Goal: Connect with others: Connect with others

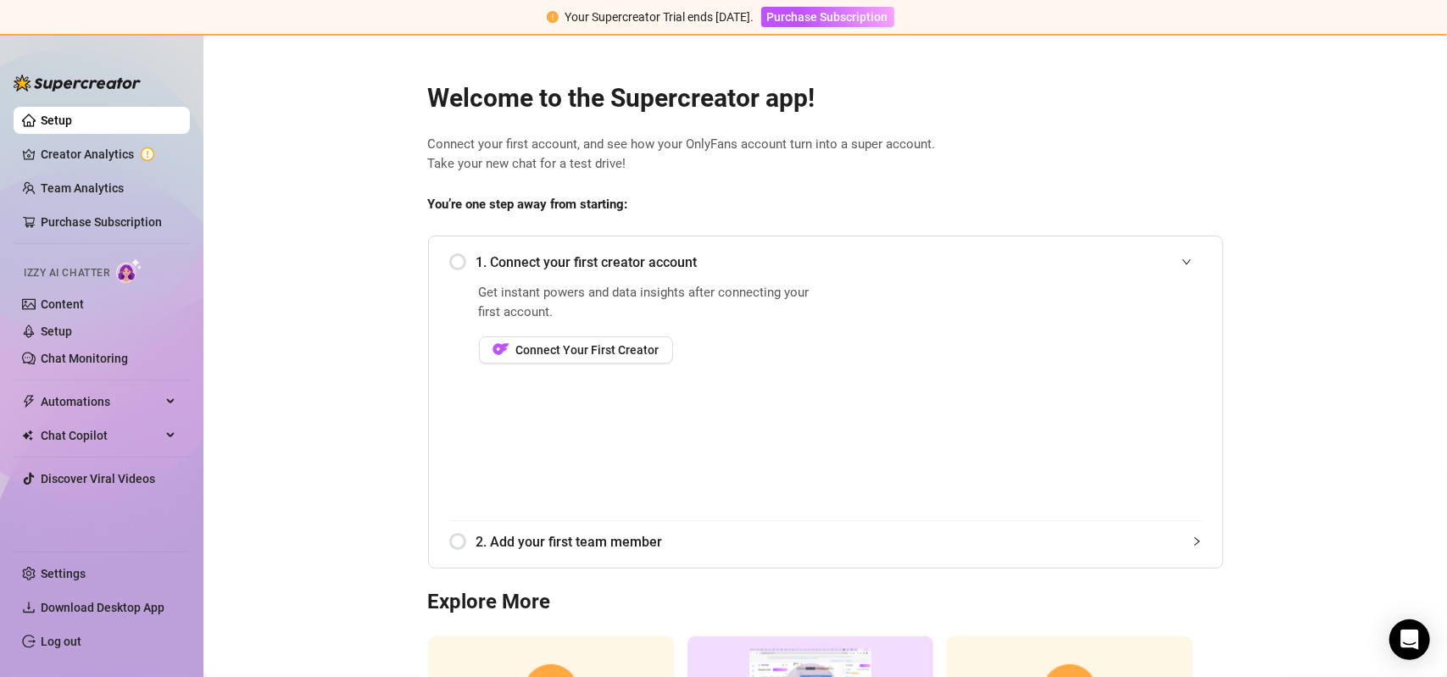
click at [455, 260] on div "1. Connect your first creator account" at bounding box center [825, 263] width 753 height 42
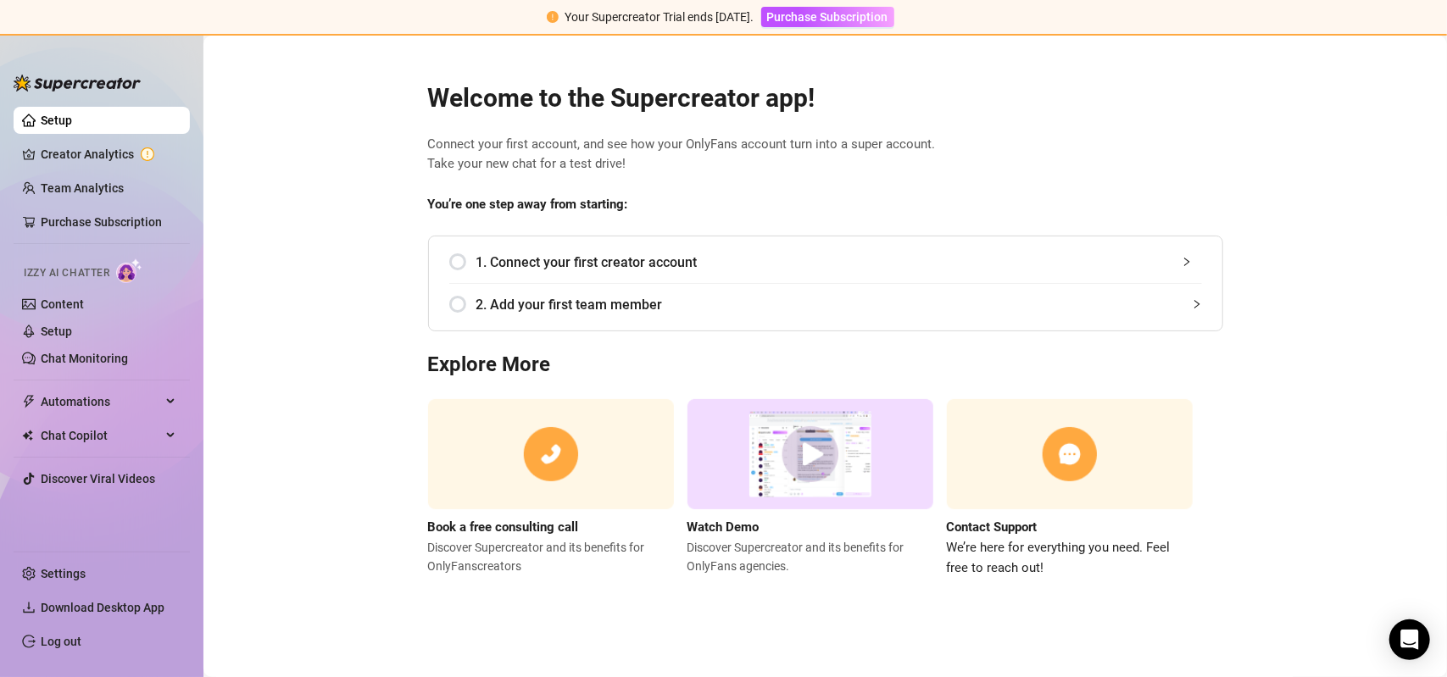
click at [461, 257] on div "1. Connect your first creator account" at bounding box center [825, 263] width 753 height 42
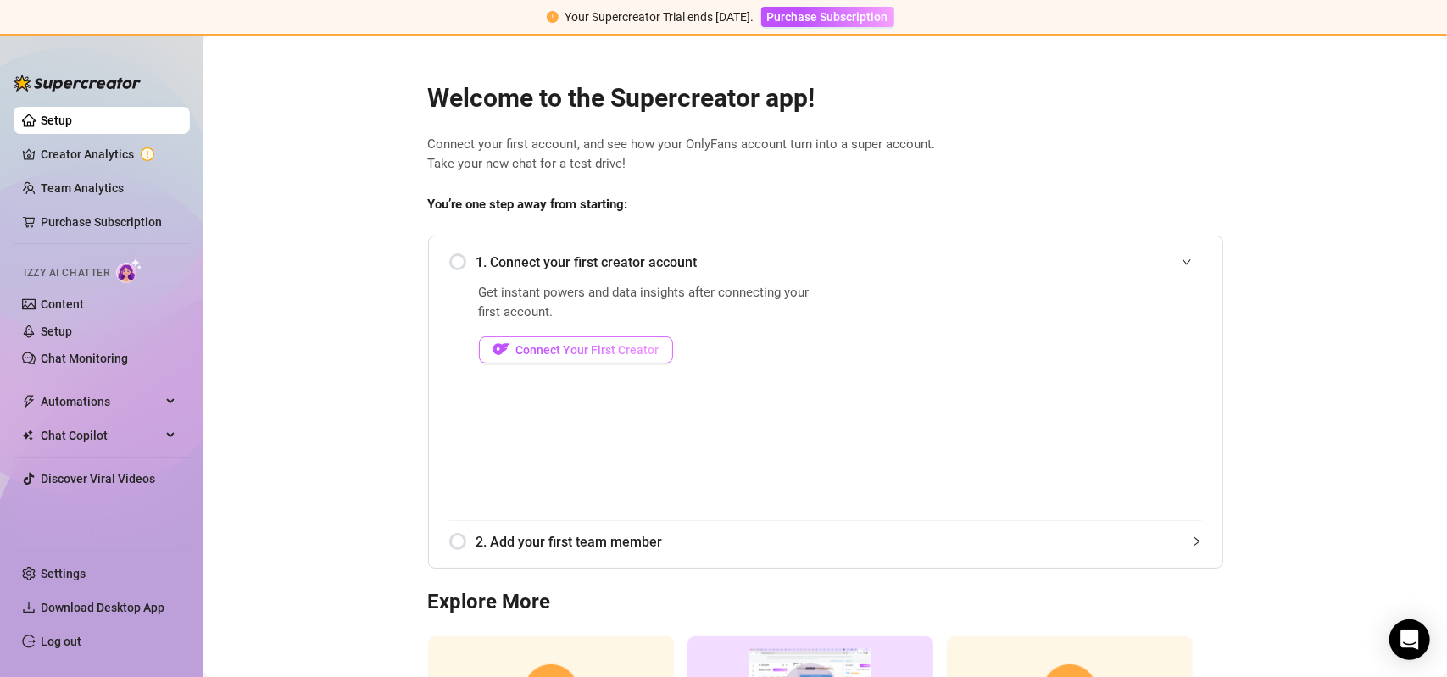
click at [554, 349] on span "Connect Your First Creator" at bounding box center [587, 350] width 143 height 14
click at [622, 351] on span "Connect Your First Creator" at bounding box center [587, 350] width 143 height 14
click at [465, 263] on div "1. Connect your first creator account" at bounding box center [825, 263] width 753 height 42
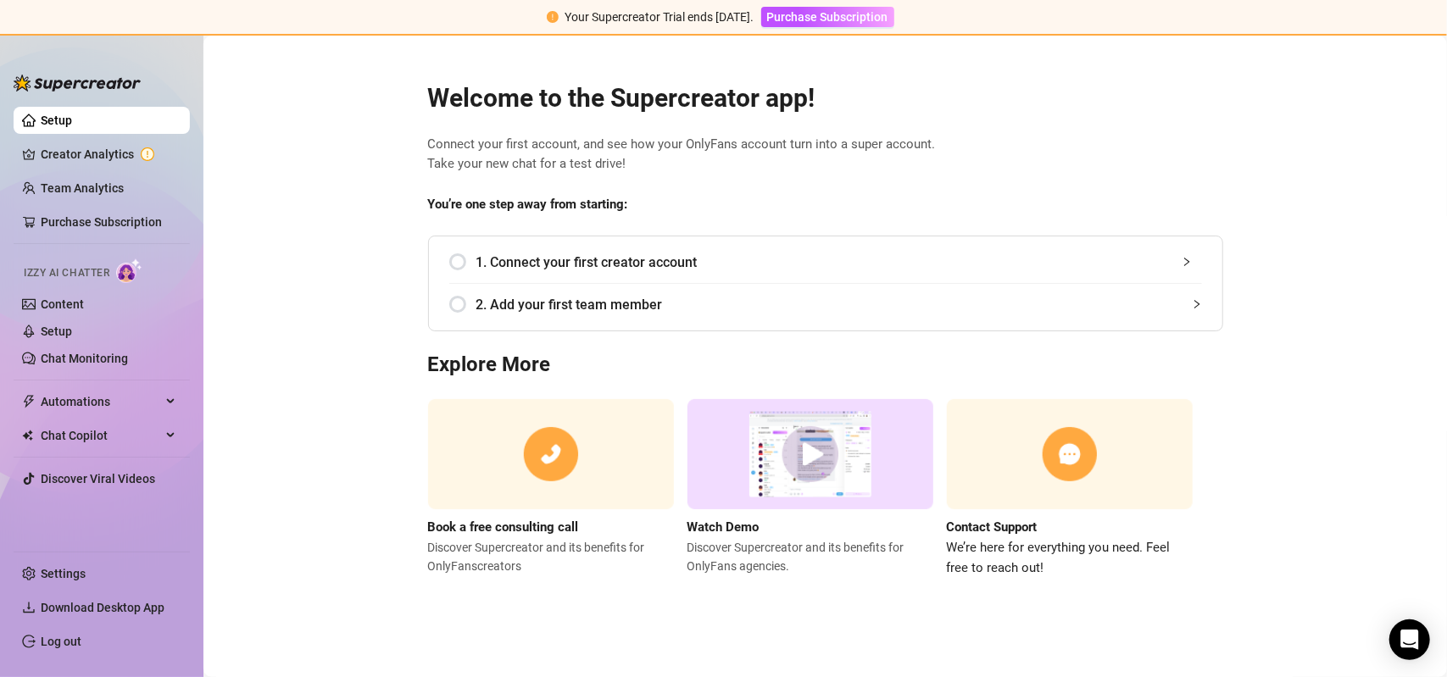
click at [465, 263] on div "1. Connect your first creator account" at bounding box center [825, 263] width 753 height 42
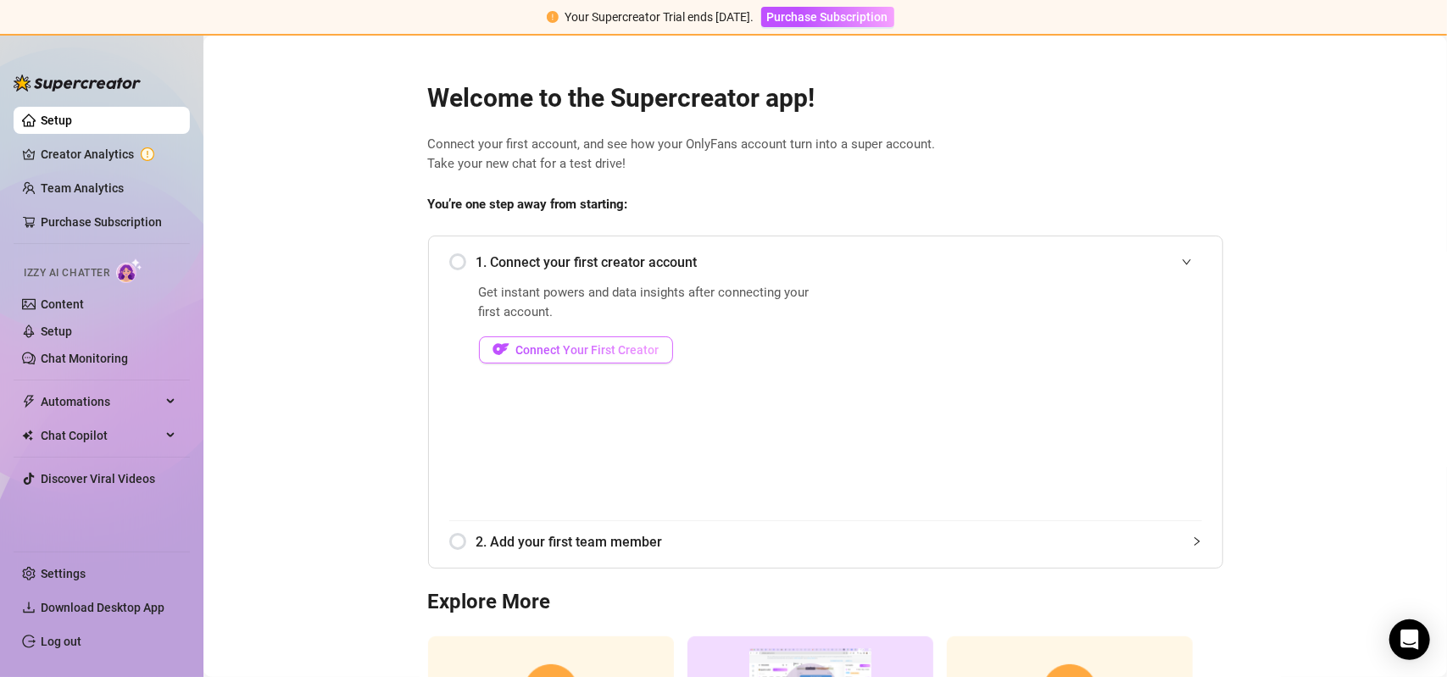
click at [522, 352] on span "Connect Your First Creator" at bounding box center [587, 350] width 143 height 14
click at [508, 257] on span "1. Connect your first creator account" at bounding box center [839, 262] width 726 height 21
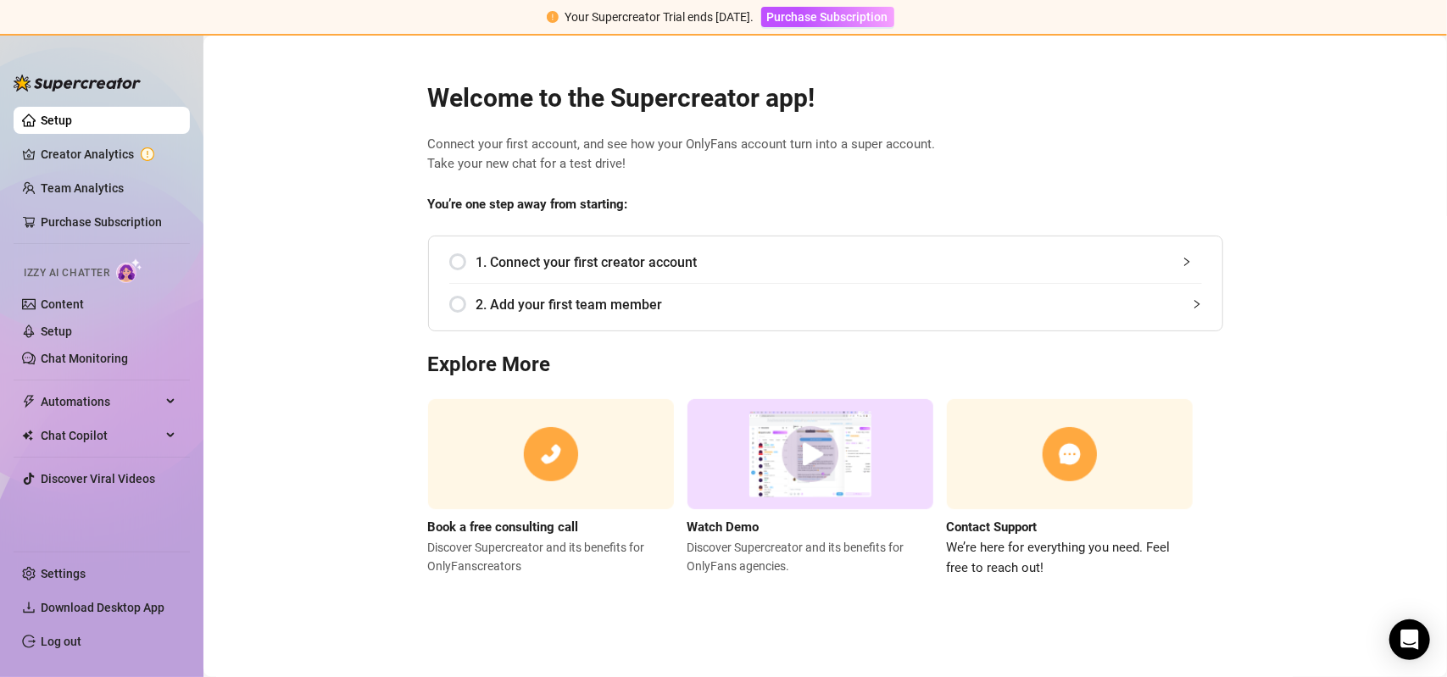
click at [508, 257] on span "1. Connect your first creator account" at bounding box center [839, 262] width 726 height 21
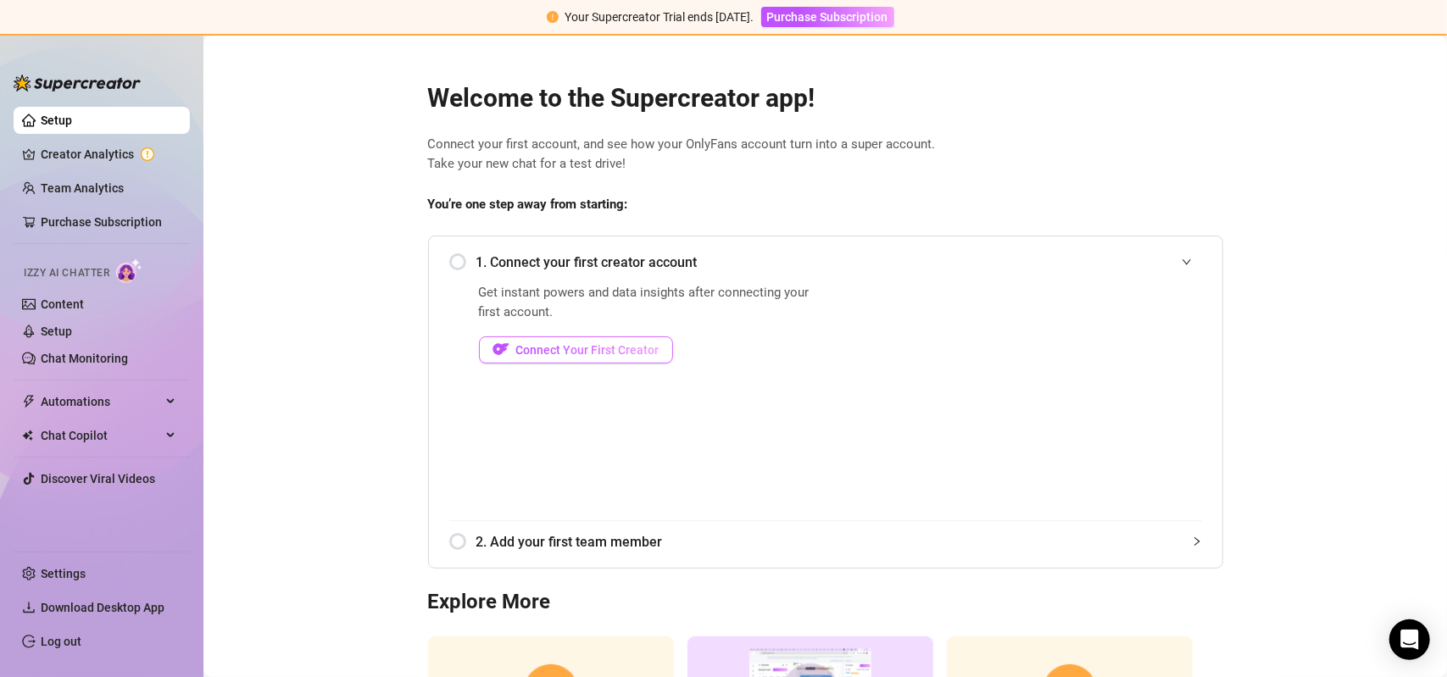
click at [646, 354] on span "Connect Your First Creator" at bounding box center [587, 350] width 143 height 14
click at [1182, 260] on icon "expanded" at bounding box center [1187, 262] width 10 height 10
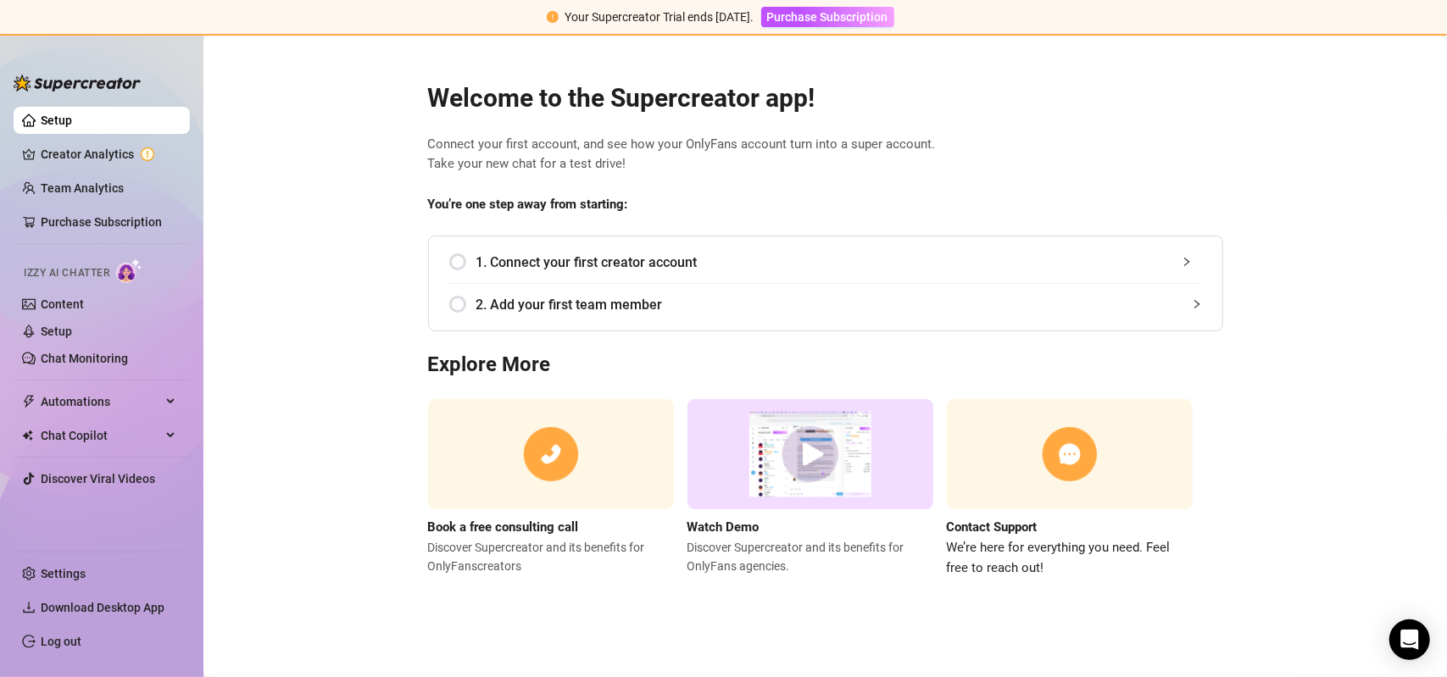
click at [1180, 260] on span "1. Connect your first creator account" at bounding box center [839, 262] width 726 height 21
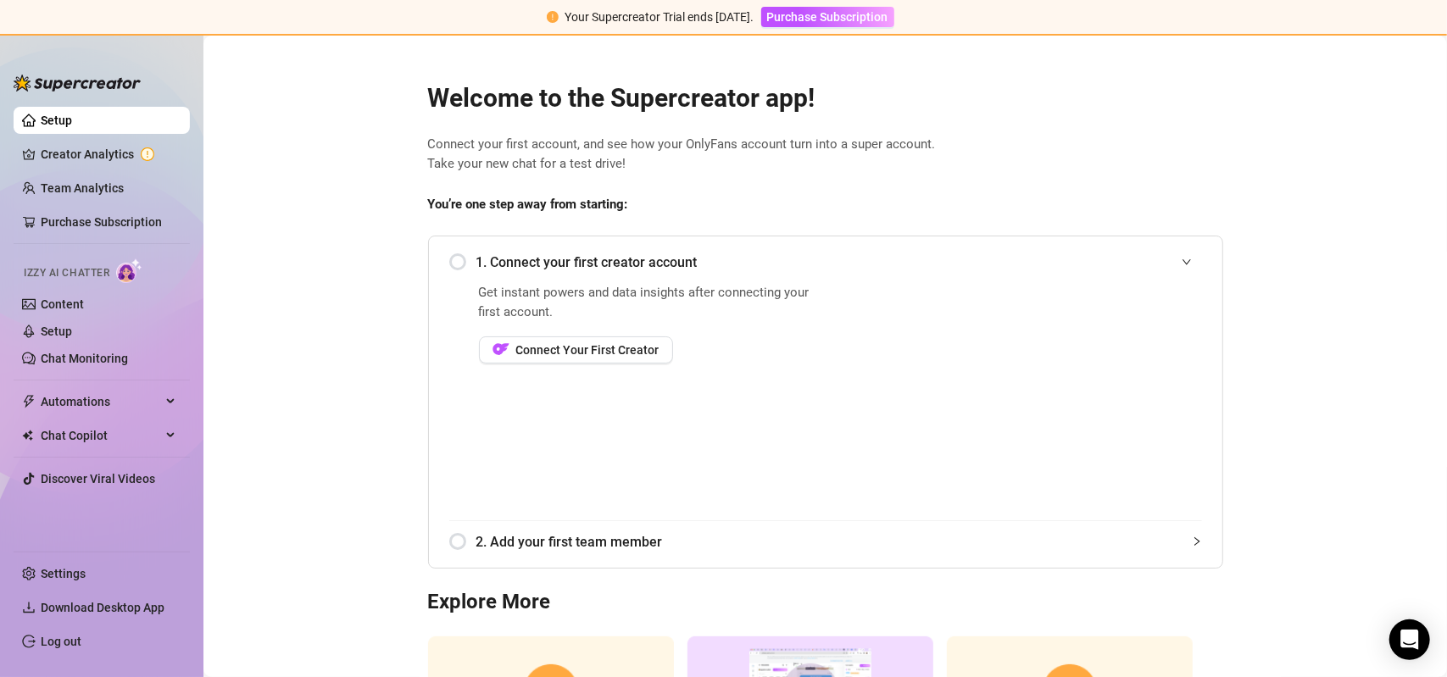
click at [1182, 259] on icon "expanded" at bounding box center [1187, 262] width 10 height 10
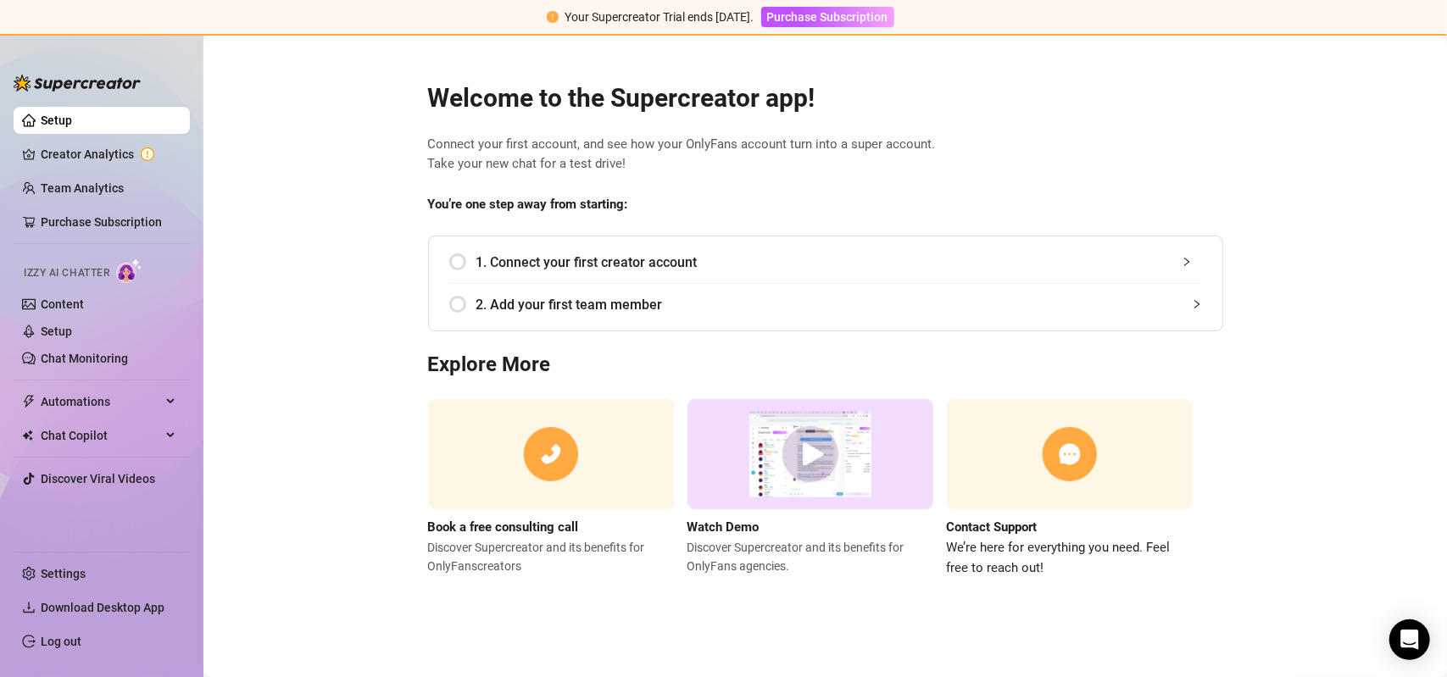
click at [1198, 304] on icon "collapsed" at bounding box center [1197, 304] width 5 height 8
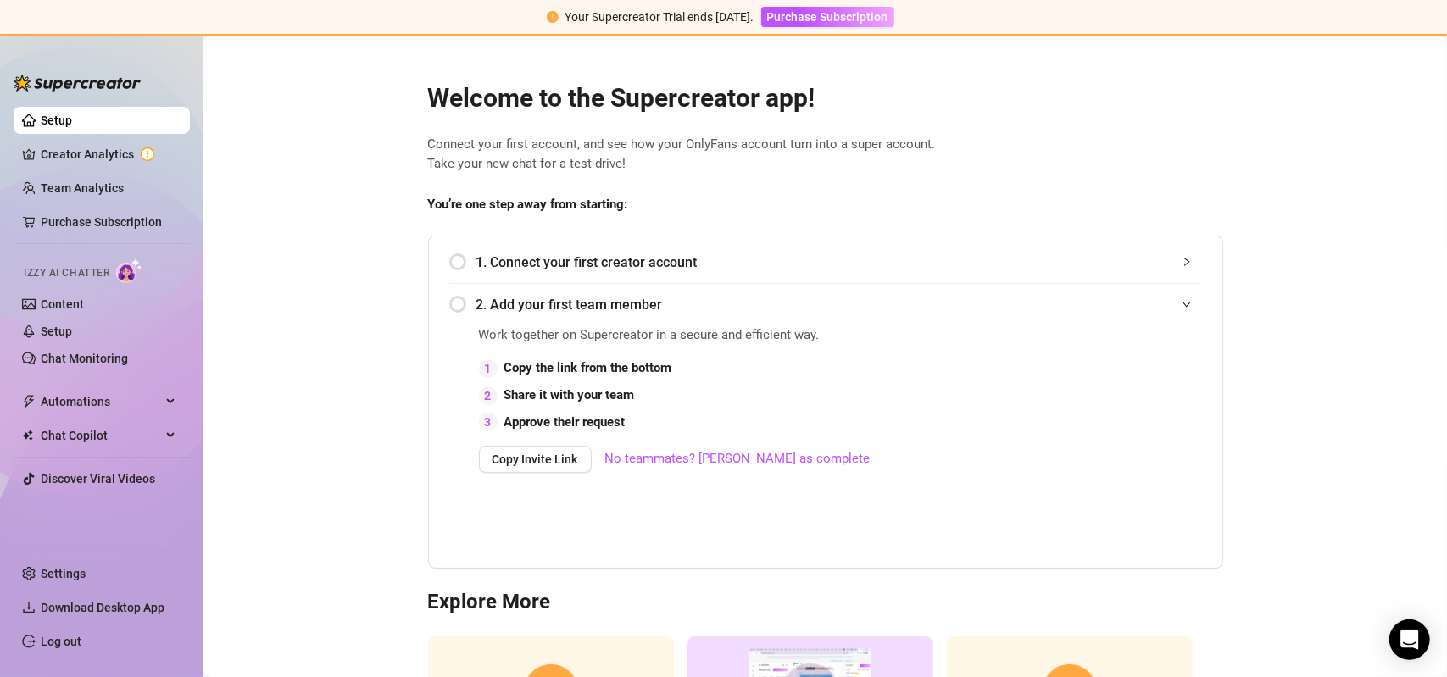
click at [454, 260] on div "1. Connect your first creator account" at bounding box center [825, 263] width 753 height 42
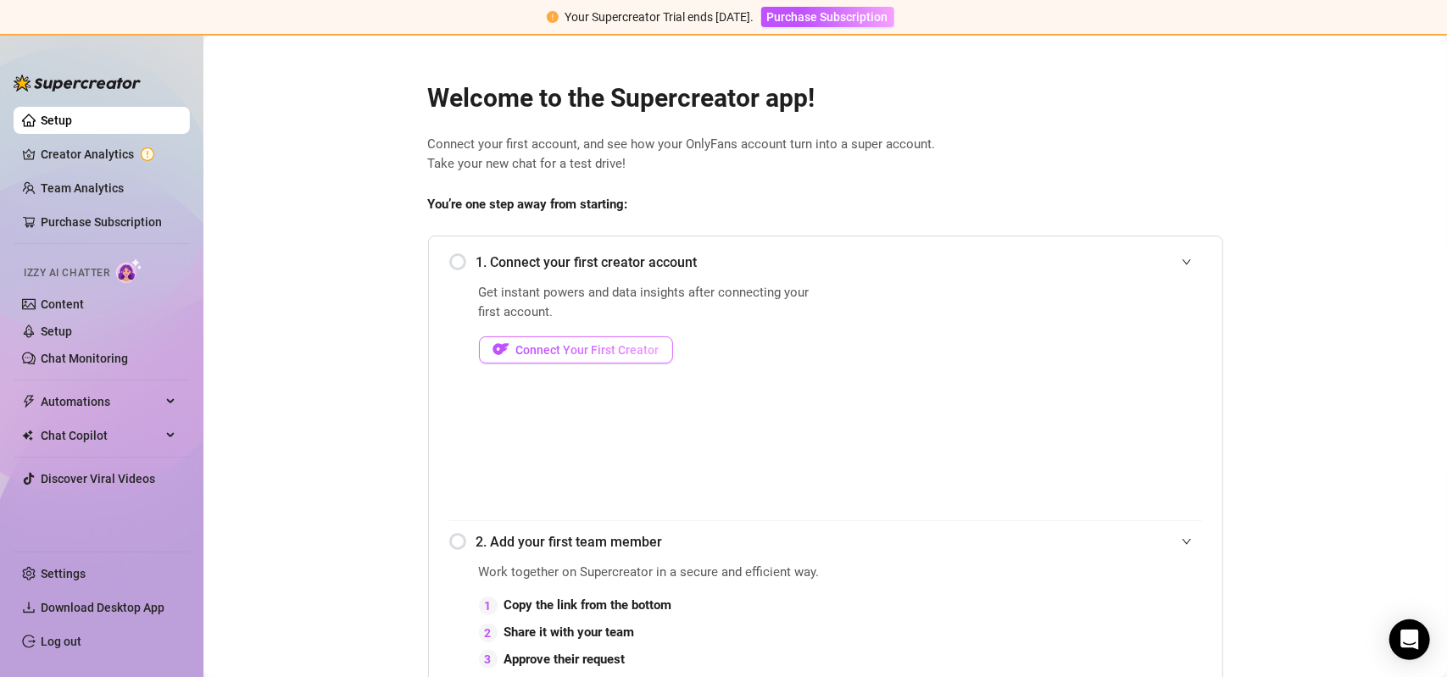
click at [563, 354] on span "Connect Your First Creator" at bounding box center [587, 350] width 143 height 14
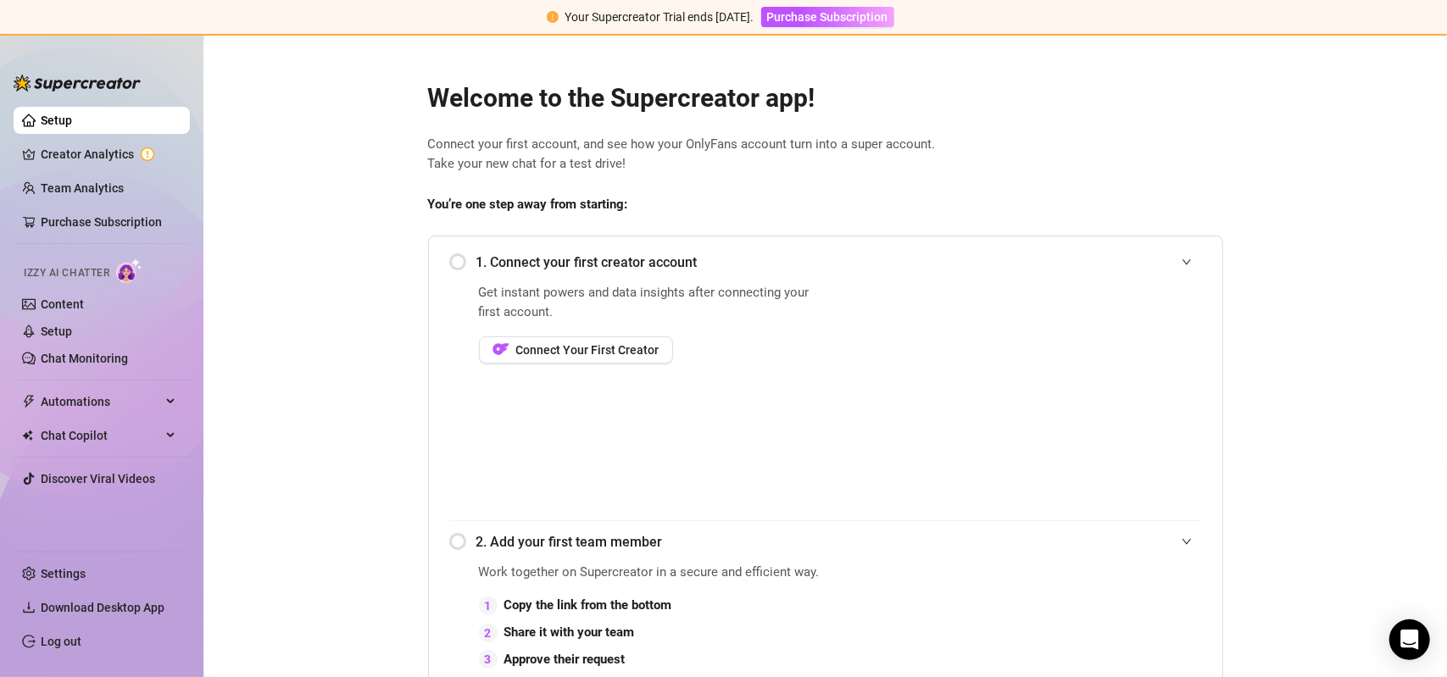
click at [1328, 80] on main "Welcome to the Supercreator app! Connect your first account, and see how your O…" at bounding box center [825, 570] width 1244 height 1068
